Goal: Communication & Community: Answer question/provide support

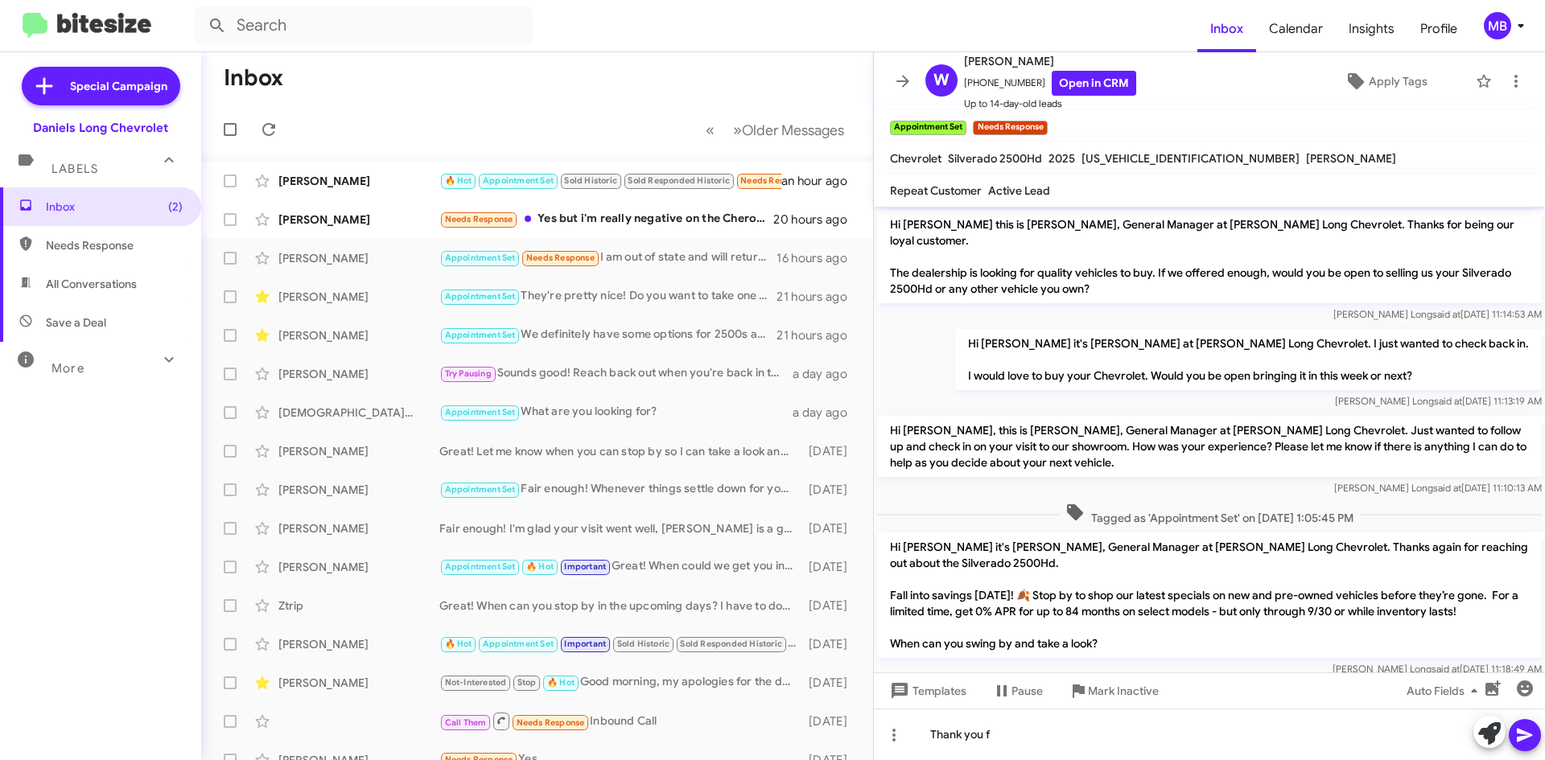
scroll to position [220, 0]
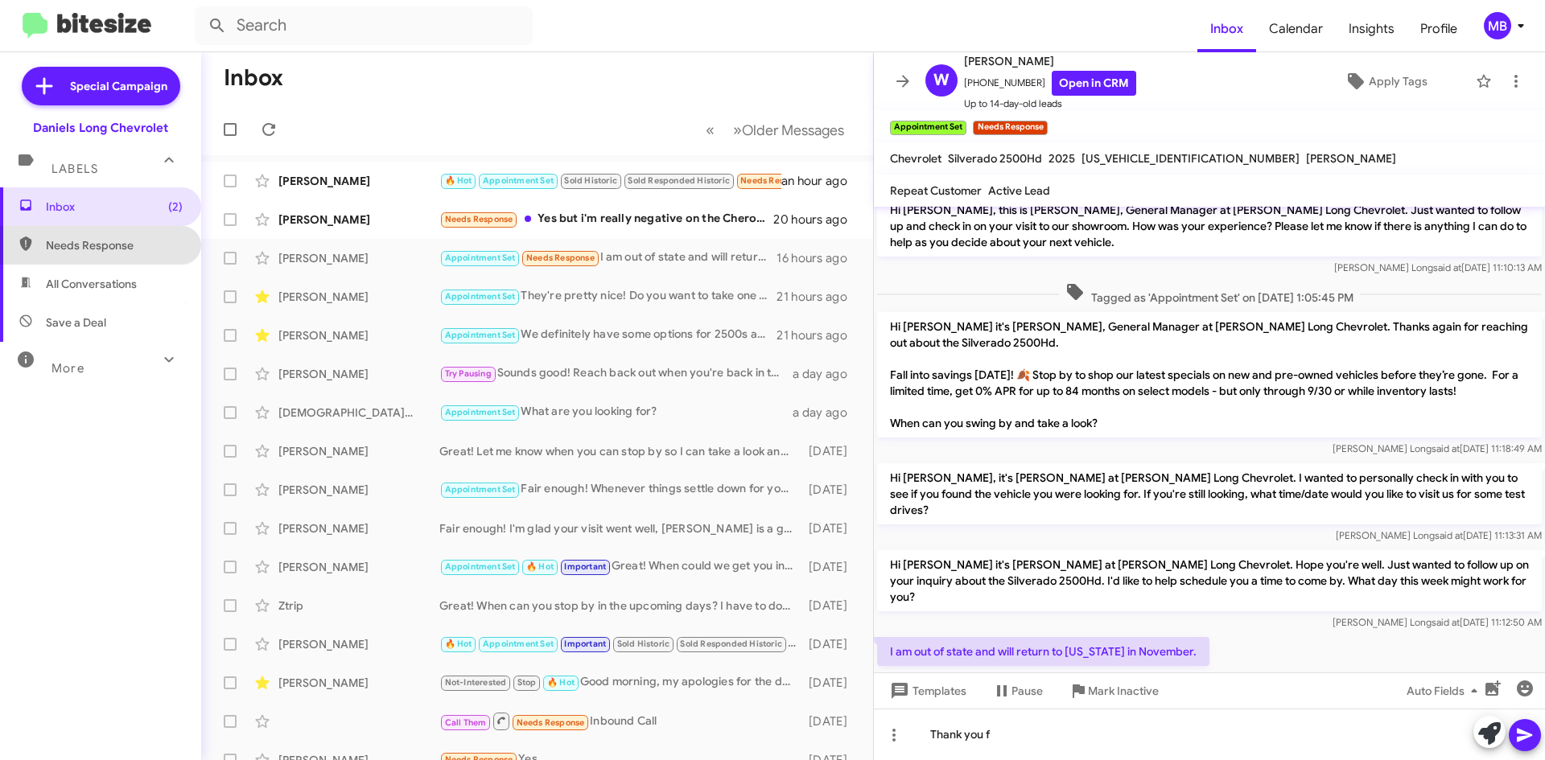
click at [113, 242] on span "Needs Response" at bounding box center [114, 245] width 137 height 16
type input "in:needs-response"
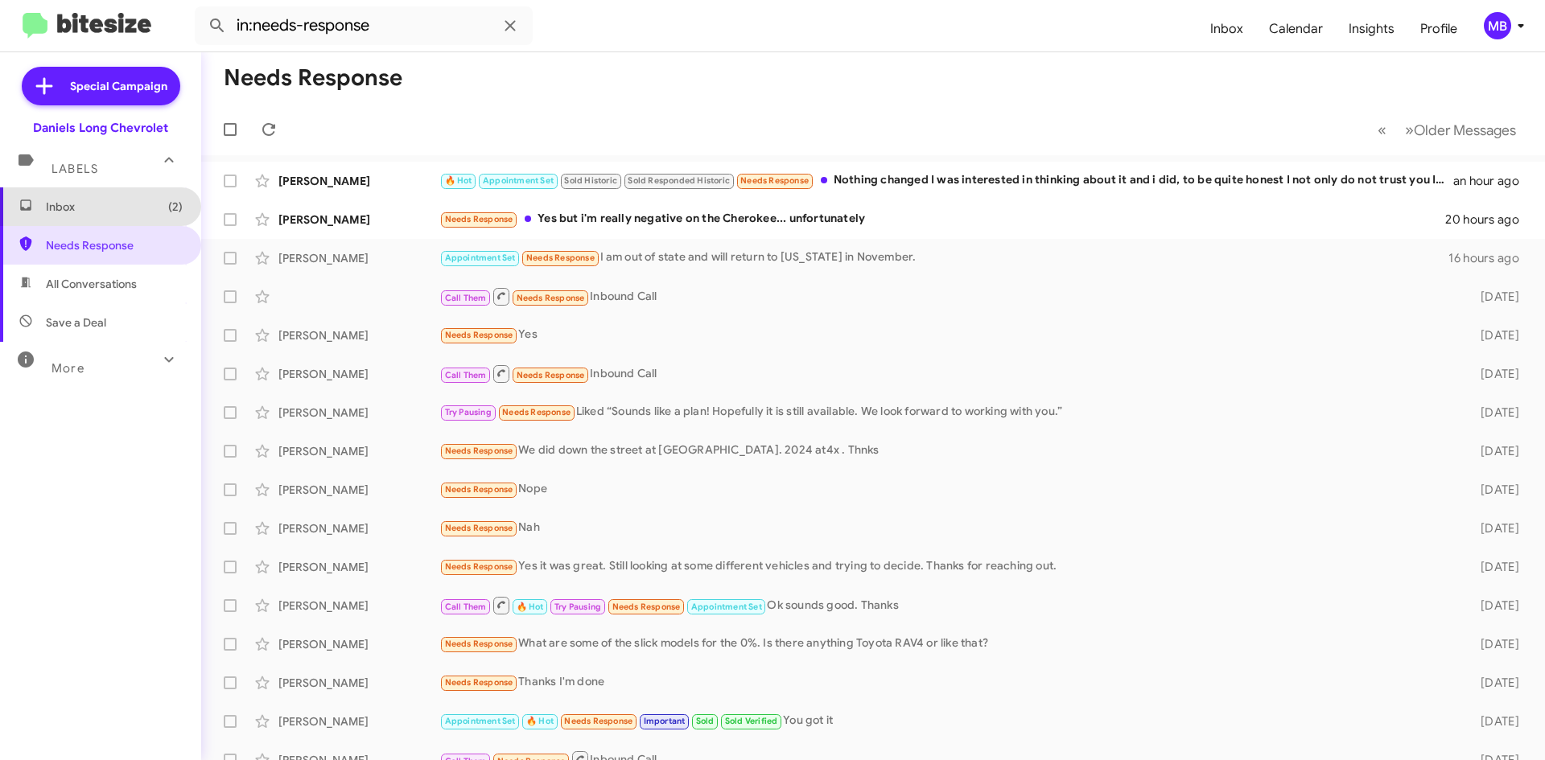
click at [118, 212] on span "Inbox (2)" at bounding box center [114, 207] width 137 height 16
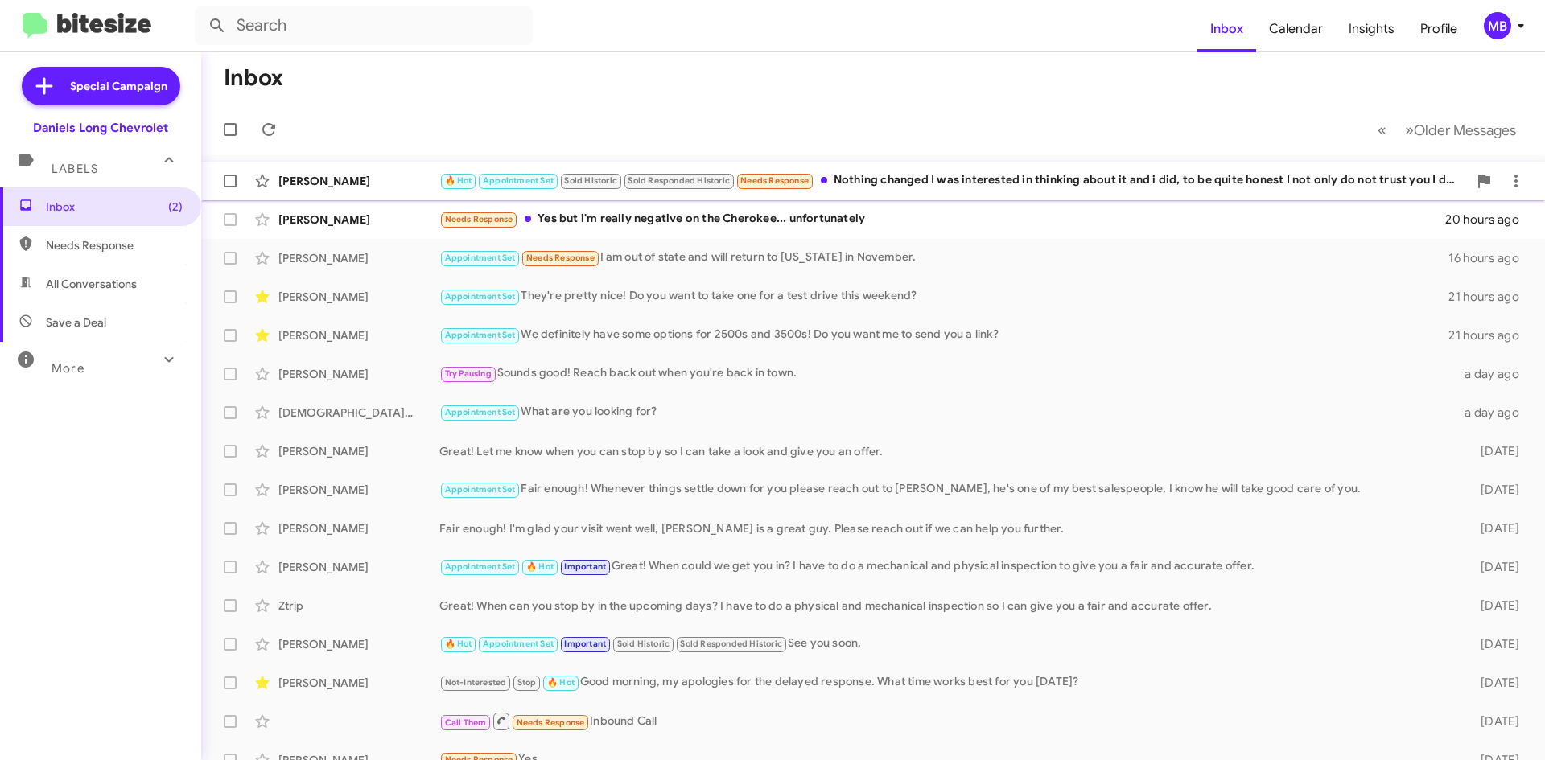
click at [1085, 189] on div "🔥 Hot Appointment Set Sold Historic Sold Responded Historic Needs Response Noth…" at bounding box center [953, 180] width 1028 height 19
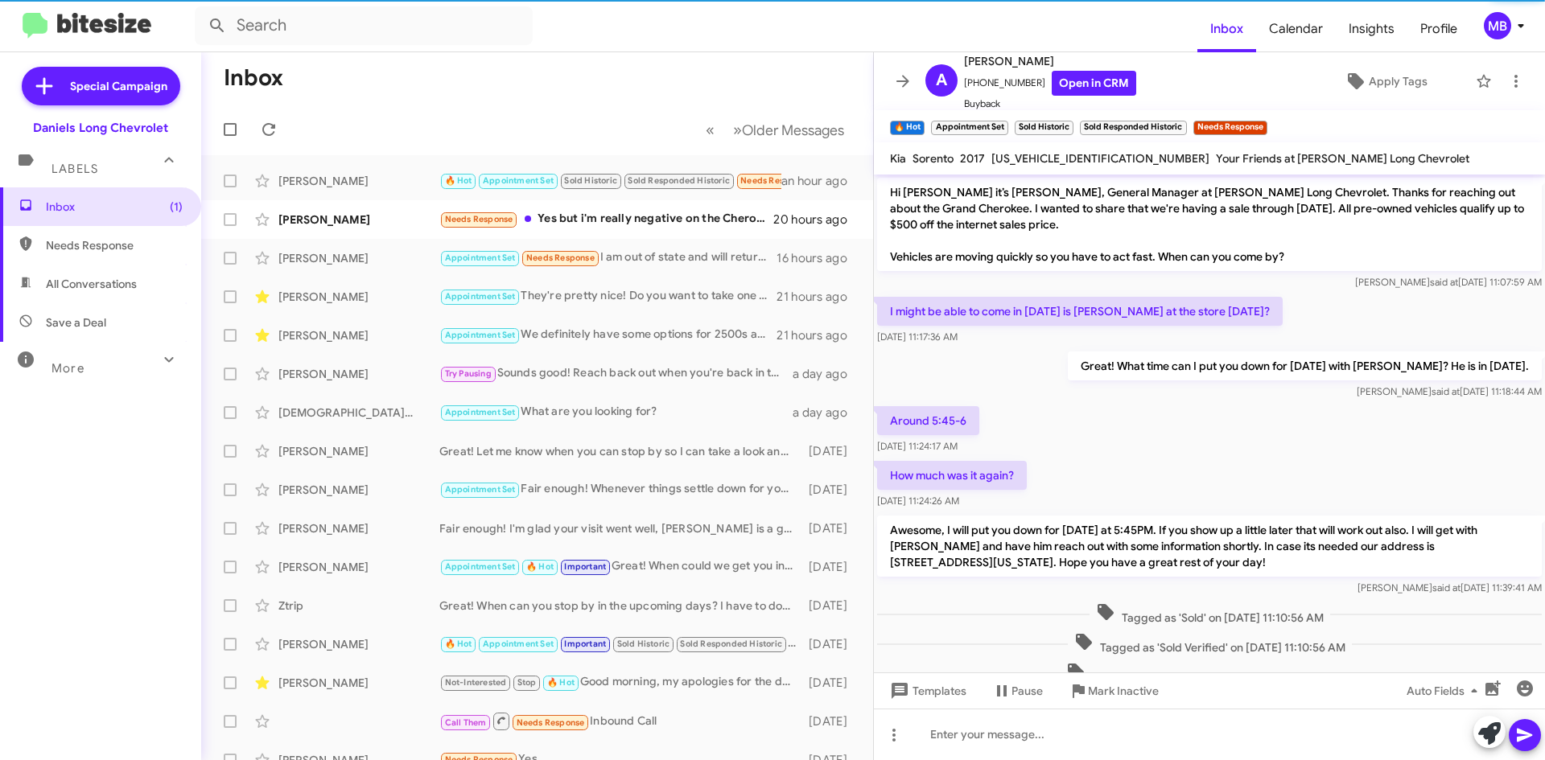
scroll to position [570, 0]
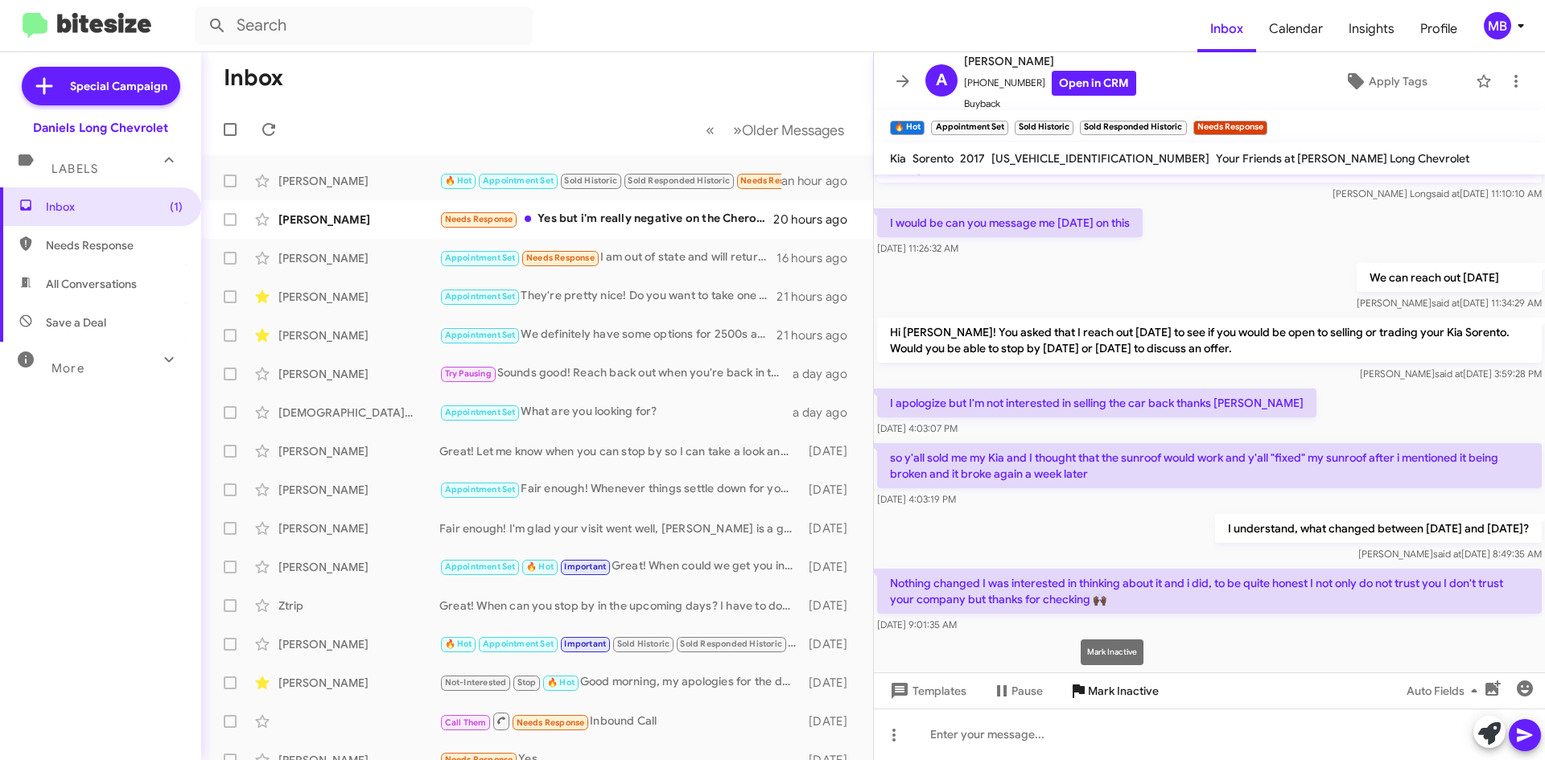
click at [1114, 691] on span "Mark Inactive" at bounding box center [1123, 691] width 71 height 29
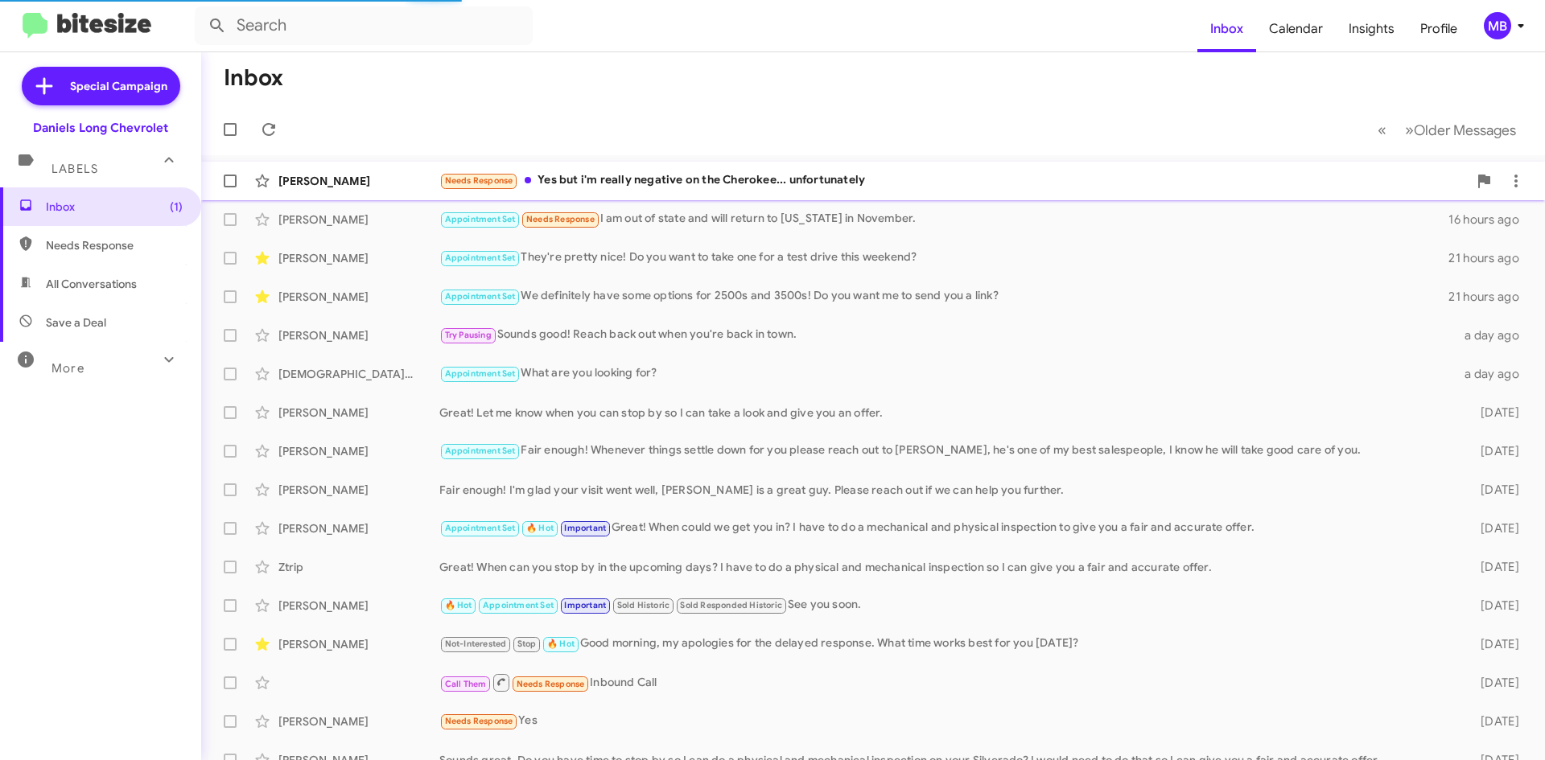
click at [932, 183] on div "Needs Response Yes but i'm really negative on the Cherokee... unfortunately" at bounding box center [953, 180] width 1028 height 19
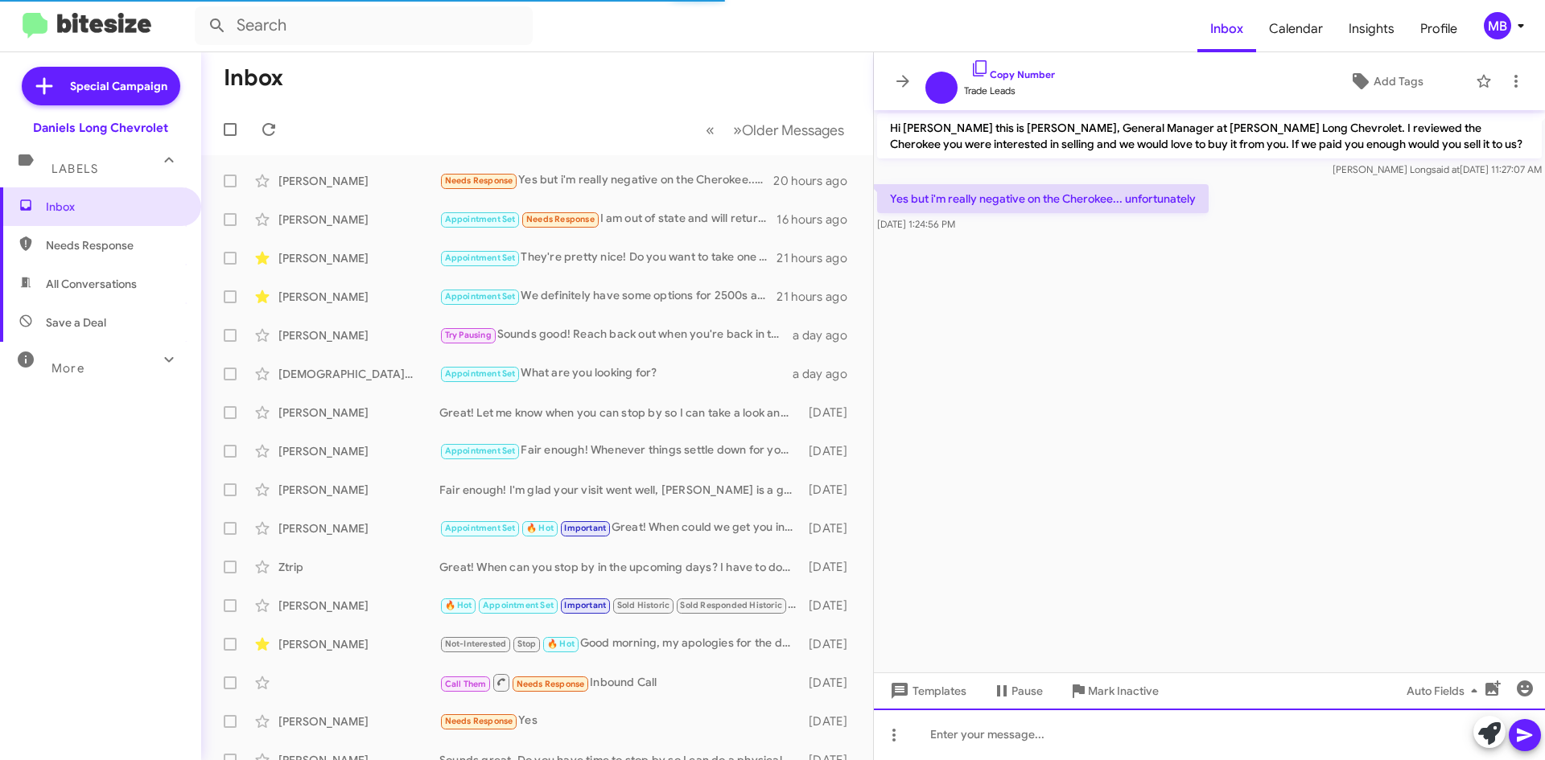
click at [1127, 738] on div at bounding box center [1209, 734] width 671 height 51
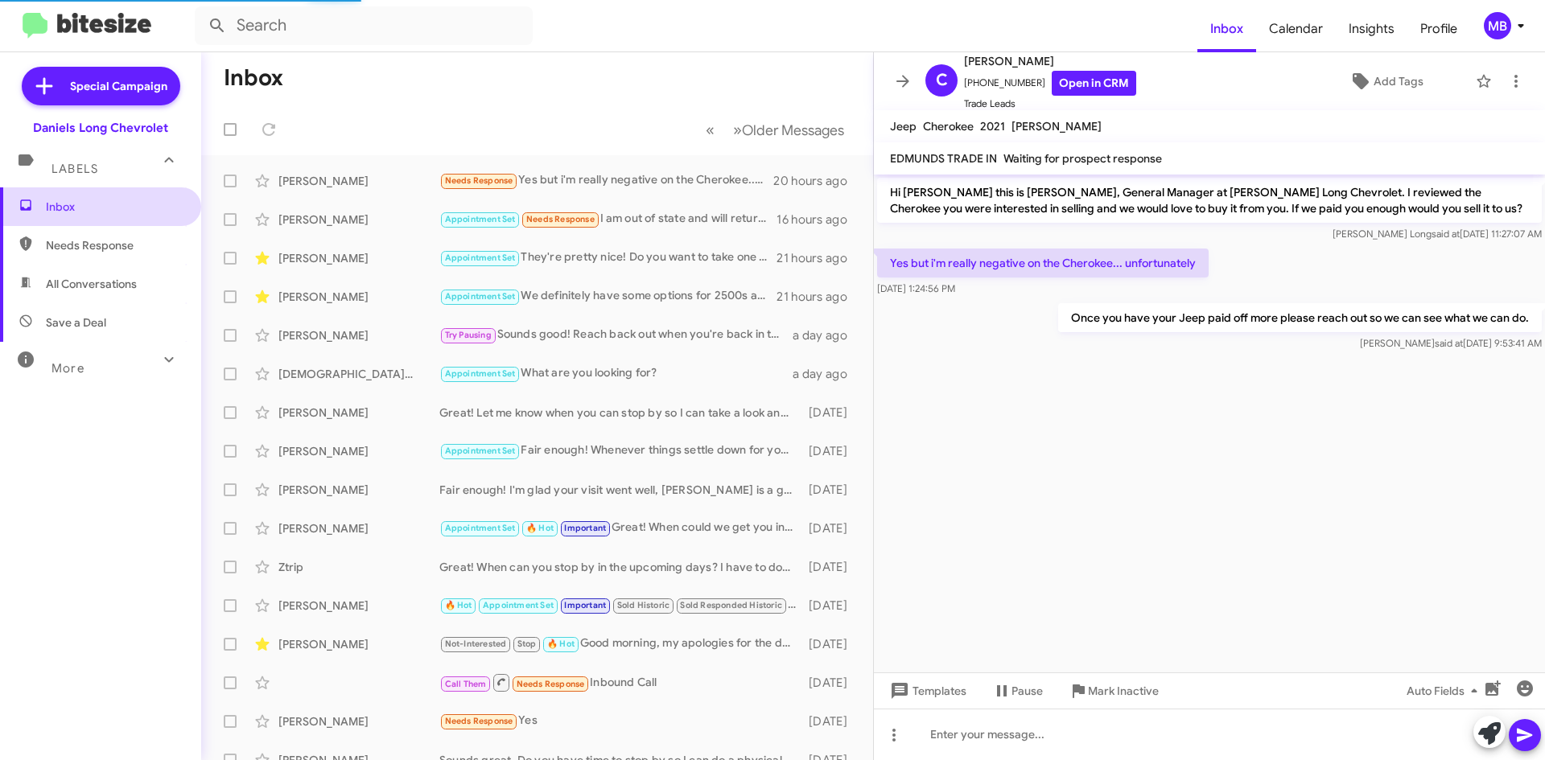
click at [87, 217] on span "Inbox" at bounding box center [100, 206] width 201 height 39
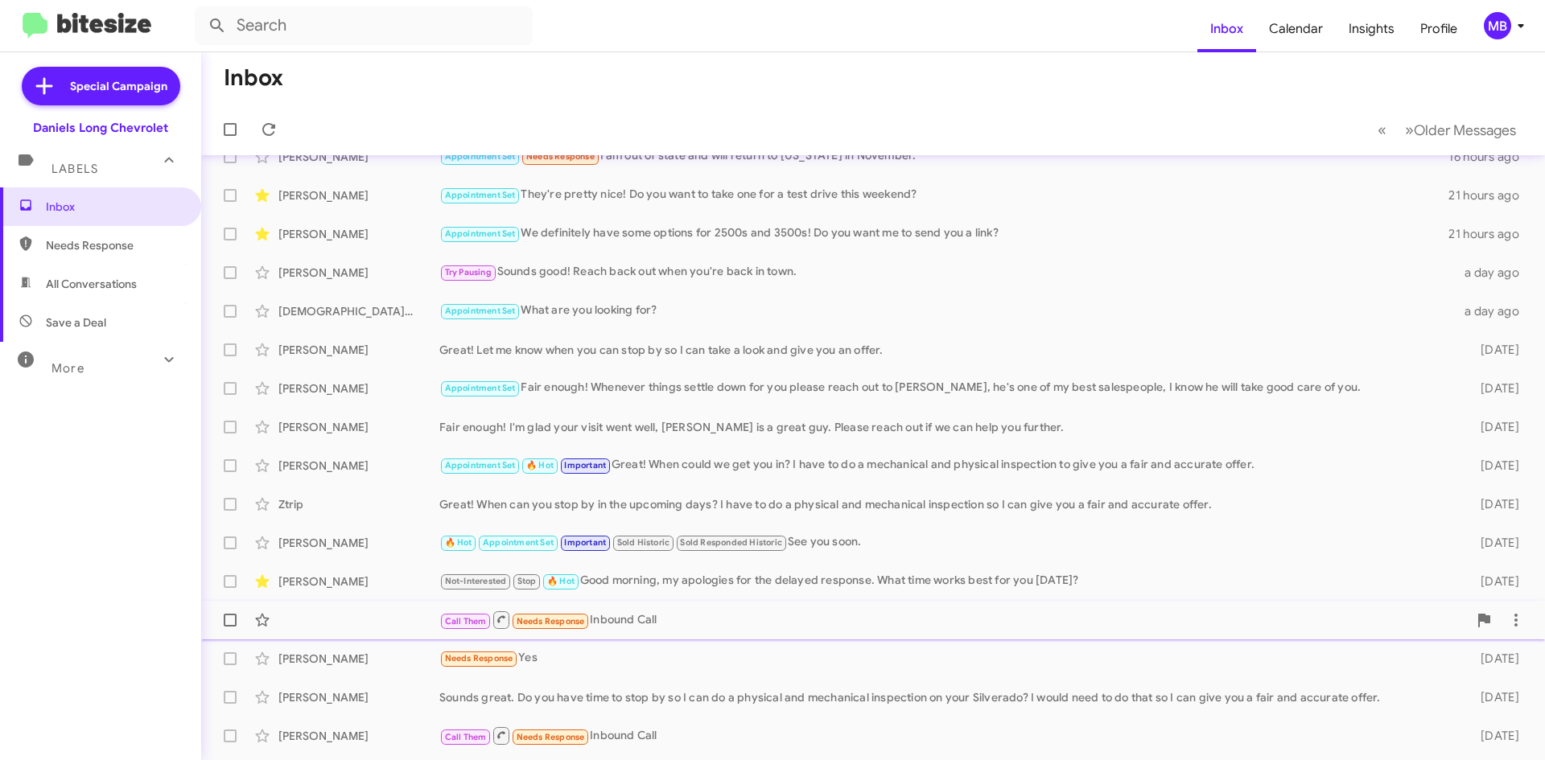
scroll to position [80, 0]
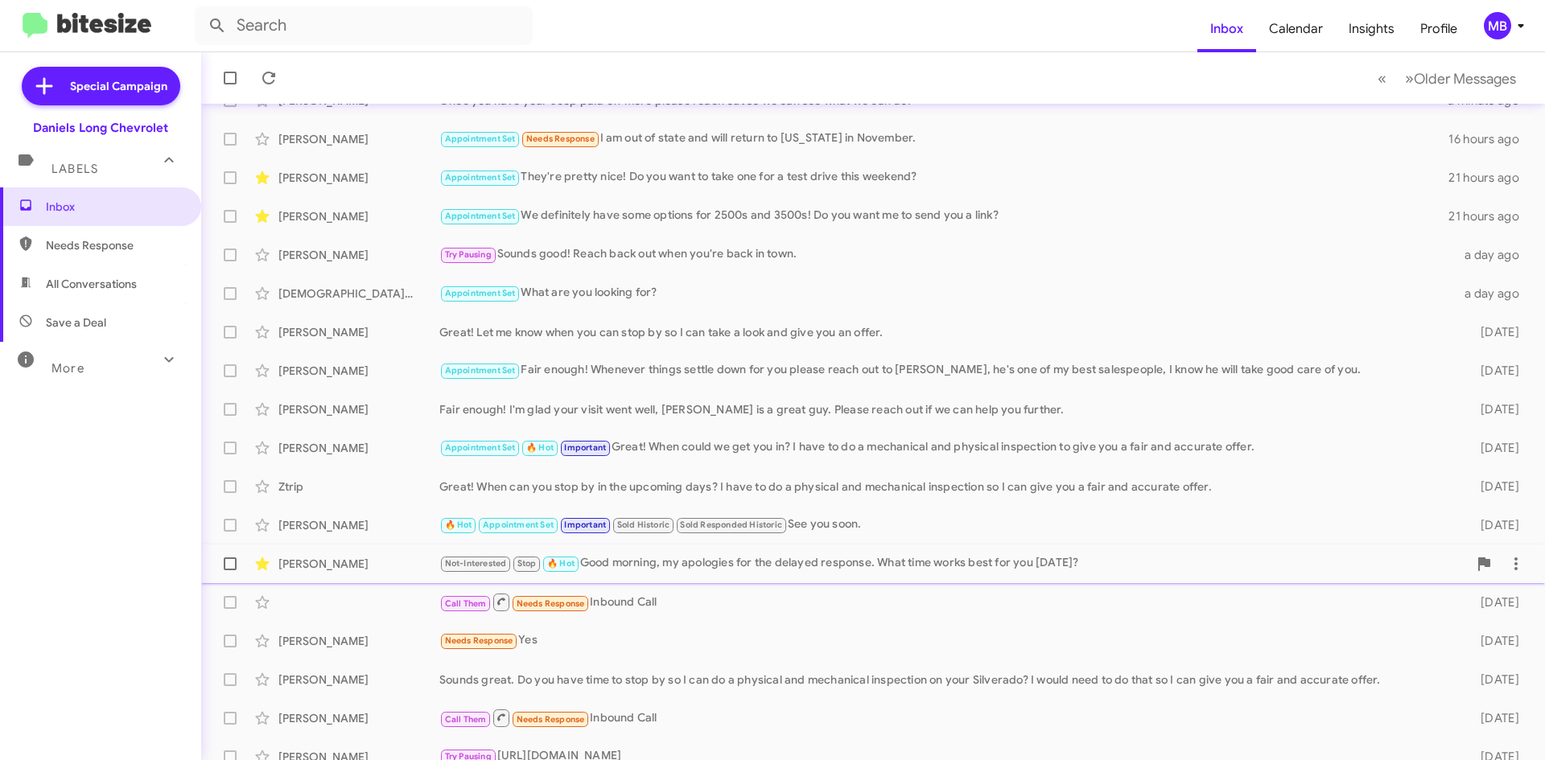
click at [796, 555] on div "Not-Interested Stop 🔥 Hot Good morning, my apologies for the delayed response. …" at bounding box center [953, 563] width 1028 height 19
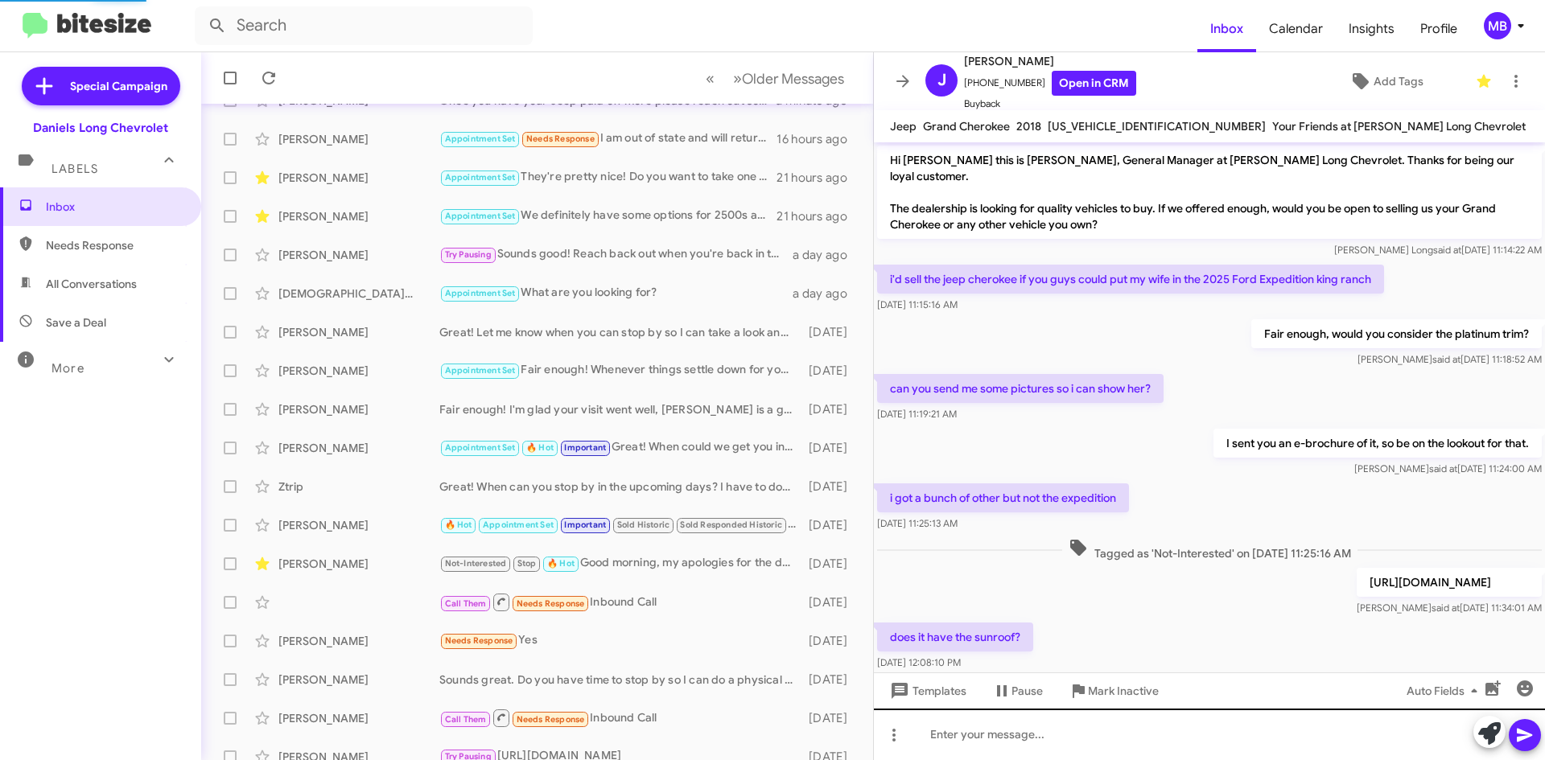
scroll to position [358, 0]
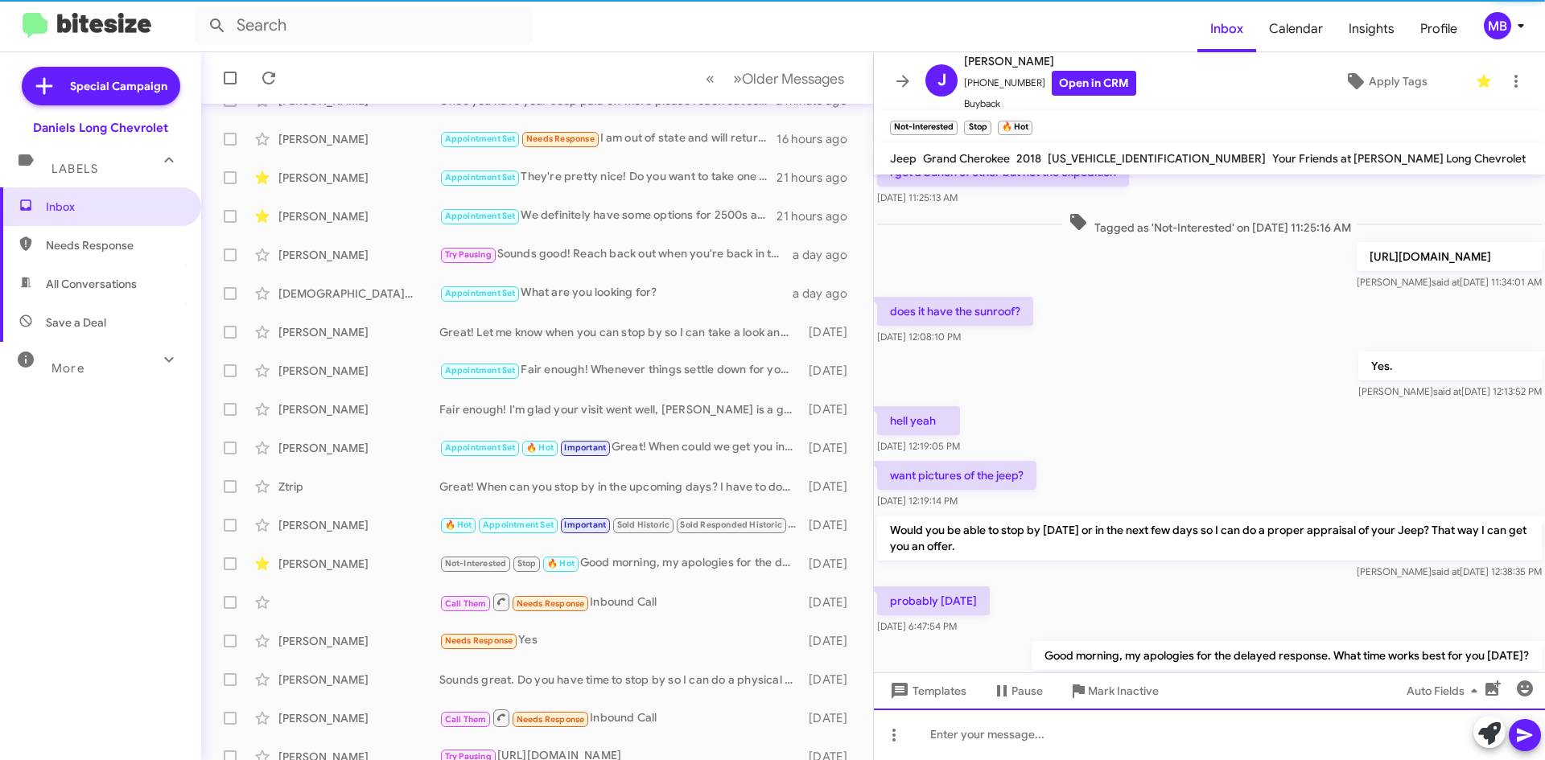
click at [1210, 721] on div at bounding box center [1209, 734] width 671 height 51
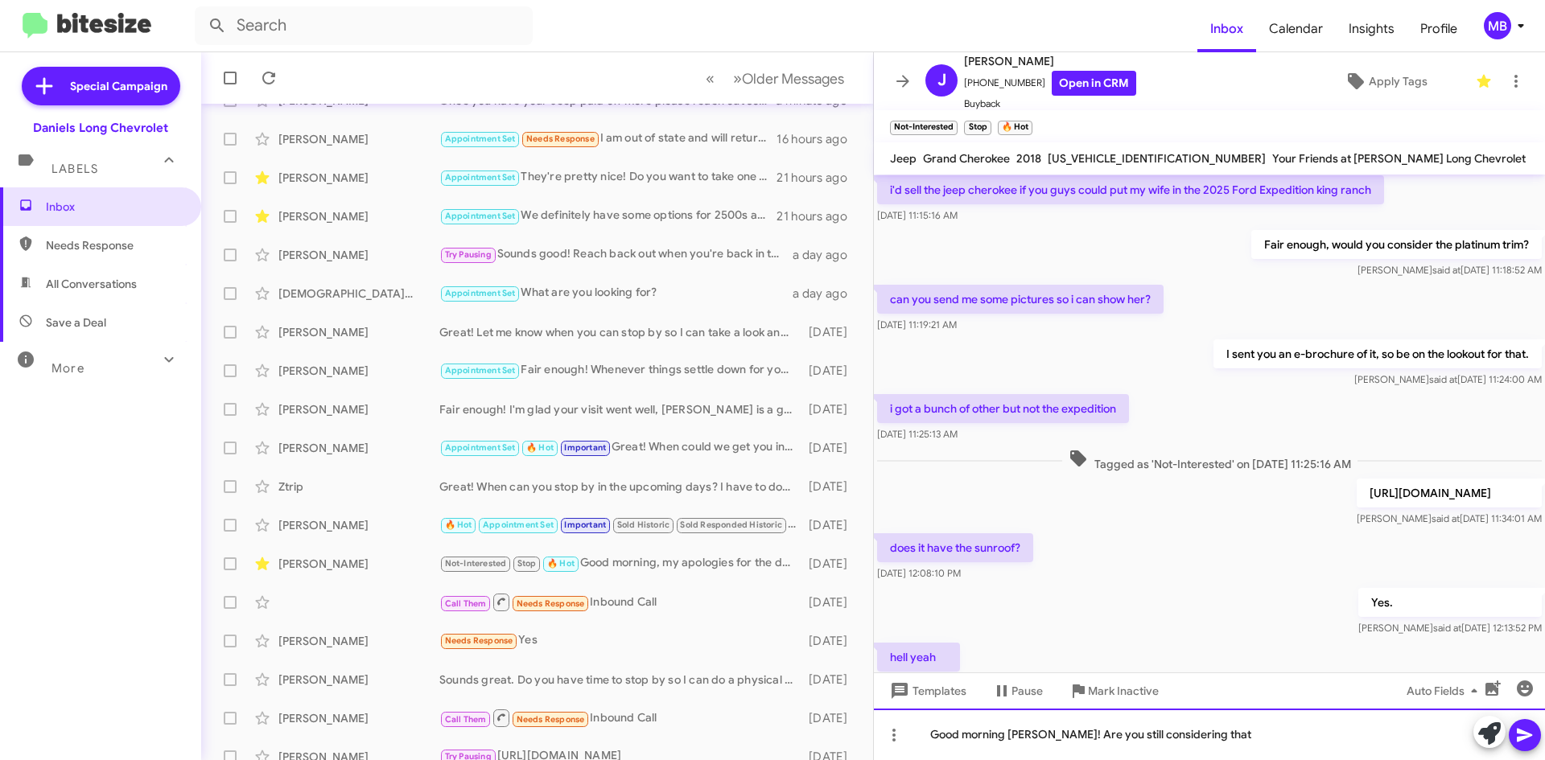
scroll to position [0, 0]
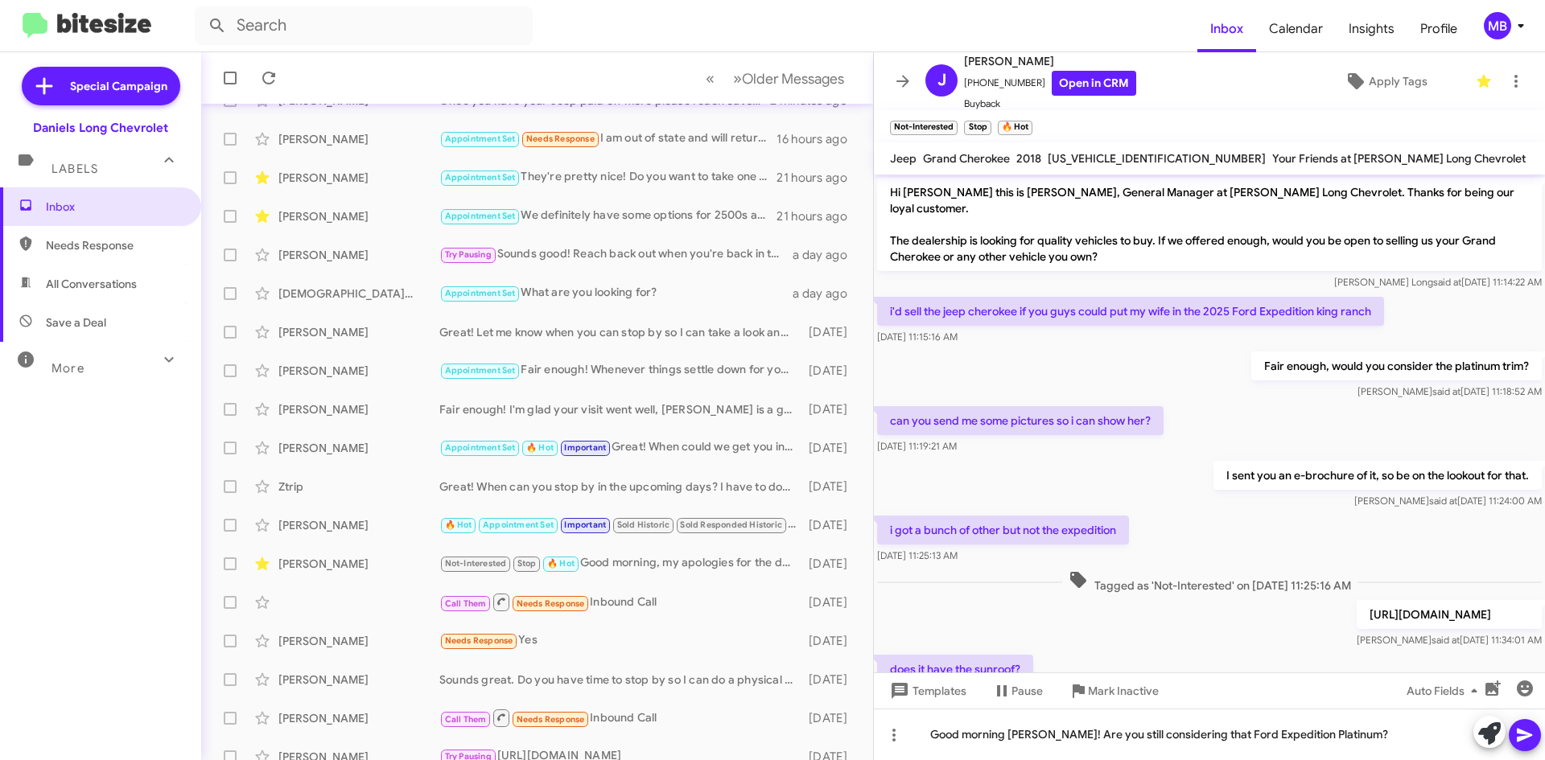
click at [1518, 731] on icon at bounding box center [1523, 736] width 15 height 14
